Goal: Information Seeking & Learning: Understand process/instructions

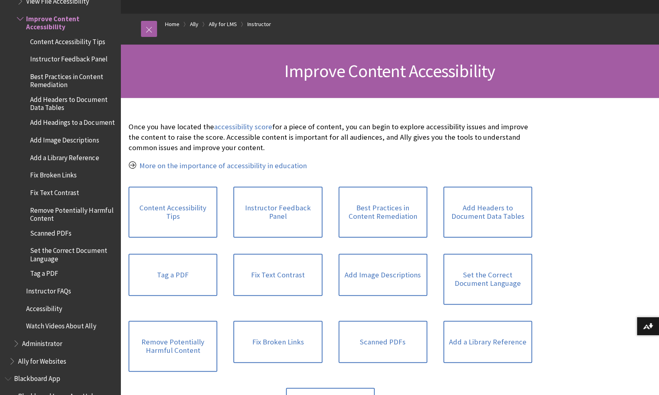
scroll to position [80, 0]
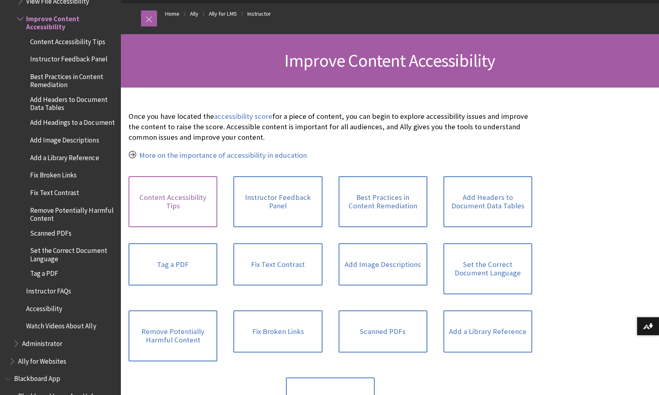
click at [180, 210] on link "Content Accessibility Tips" at bounding box center [173, 201] width 89 height 51
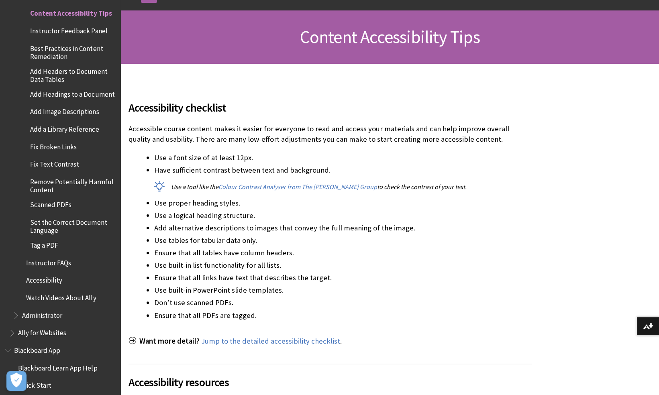
scroll to position [120, 0]
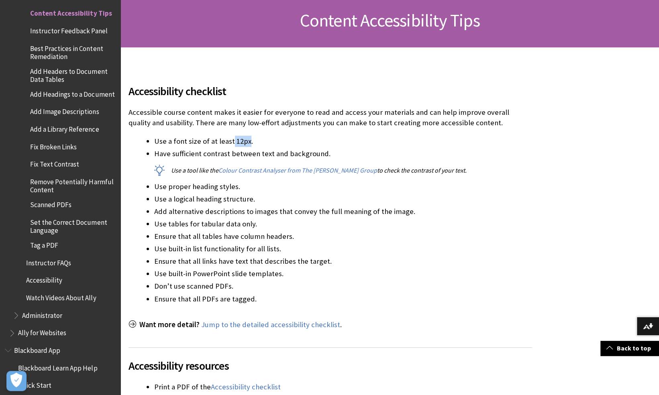
drag, startPoint x: 230, startPoint y: 142, endPoint x: 247, endPoint y: 140, distance: 17.4
click at [247, 140] on li "Use a font size of at least 12px." at bounding box center [343, 141] width 378 height 11
drag, startPoint x: 182, startPoint y: 186, endPoint x: 239, endPoint y: 185, distance: 57.0
click at [239, 185] on li "Use proper heading styles." at bounding box center [343, 186] width 378 height 11
drag, startPoint x: 161, startPoint y: 198, endPoint x: 248, endPoint y: 199, distance: 86.3
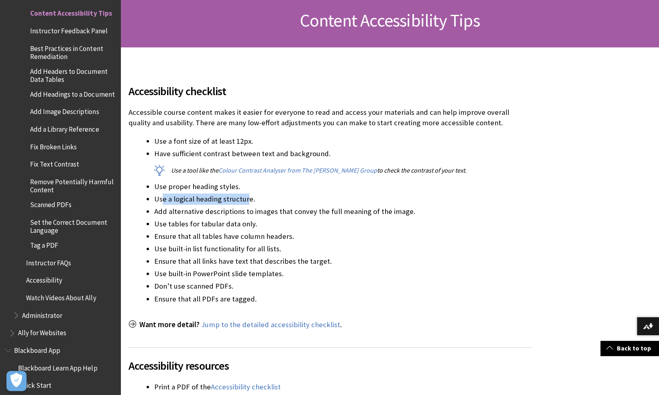
click at [248, 199] on li "Use a logical heading structure." at bounding box center [343, 199] width 378 height 11
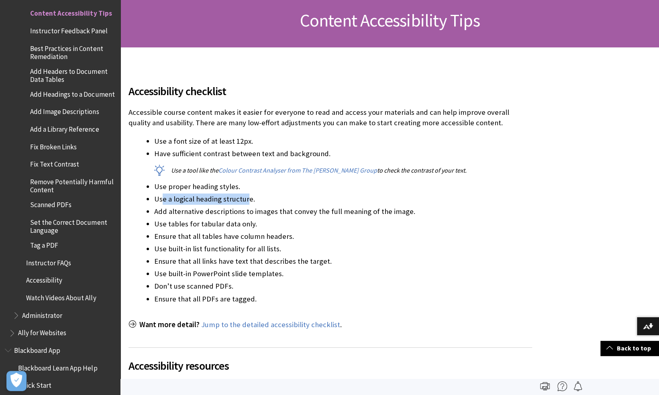
scroll to position [150, 0]
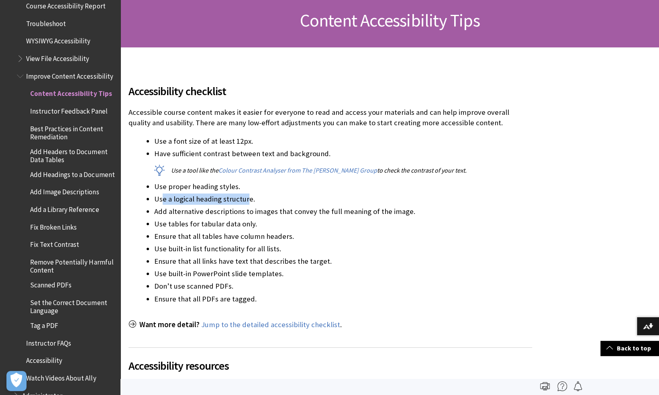
click at [48, 80] on span "Improve Content Accessibility" at bounding box center [69, 74] width 87 height 11
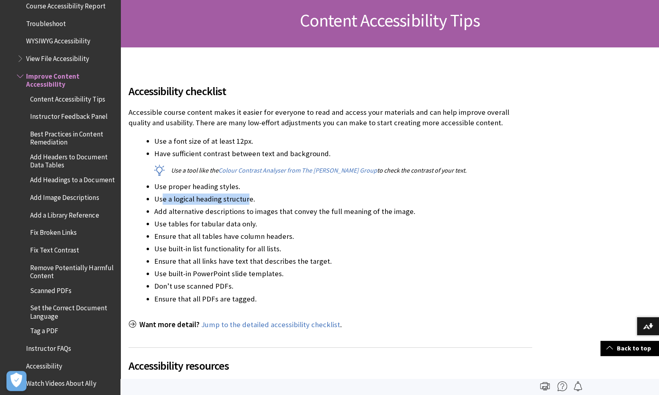
click at [58, 83] on span "Improve Content Accessibility" at bounding box center [70, 78] width 89 height 19
click at [63, 101] on span "Content Accessibility Tips" at bounding box center [67, 97] width 75 height 11
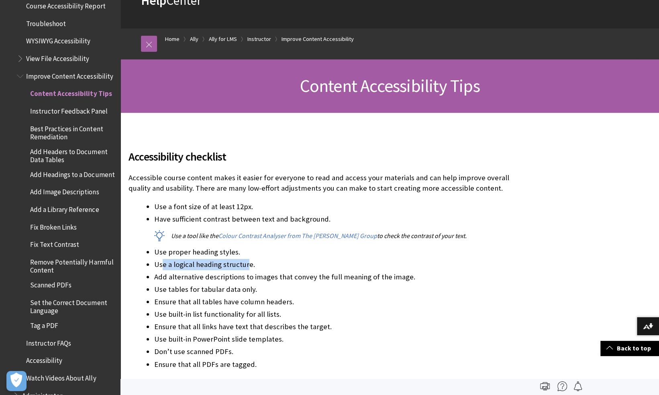
scroll to position [0, 0]
